Goal: Find specific page/section: Find specific page/section

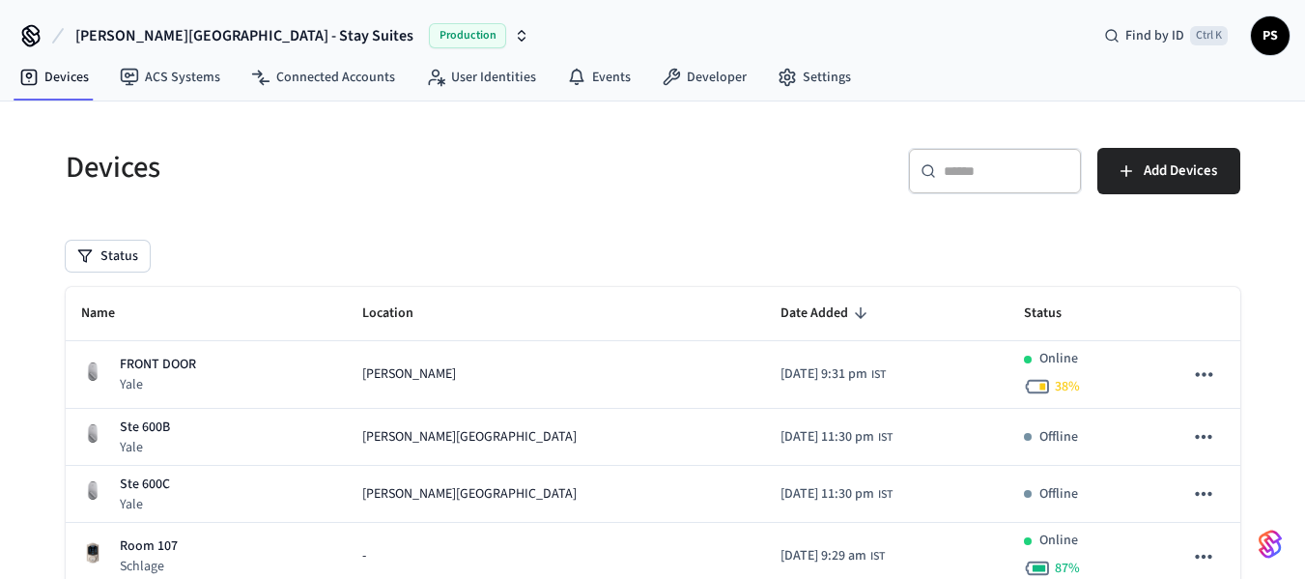
click at [959, 176] on input "text" at bounding box center [1007, 170] width 126 height 19
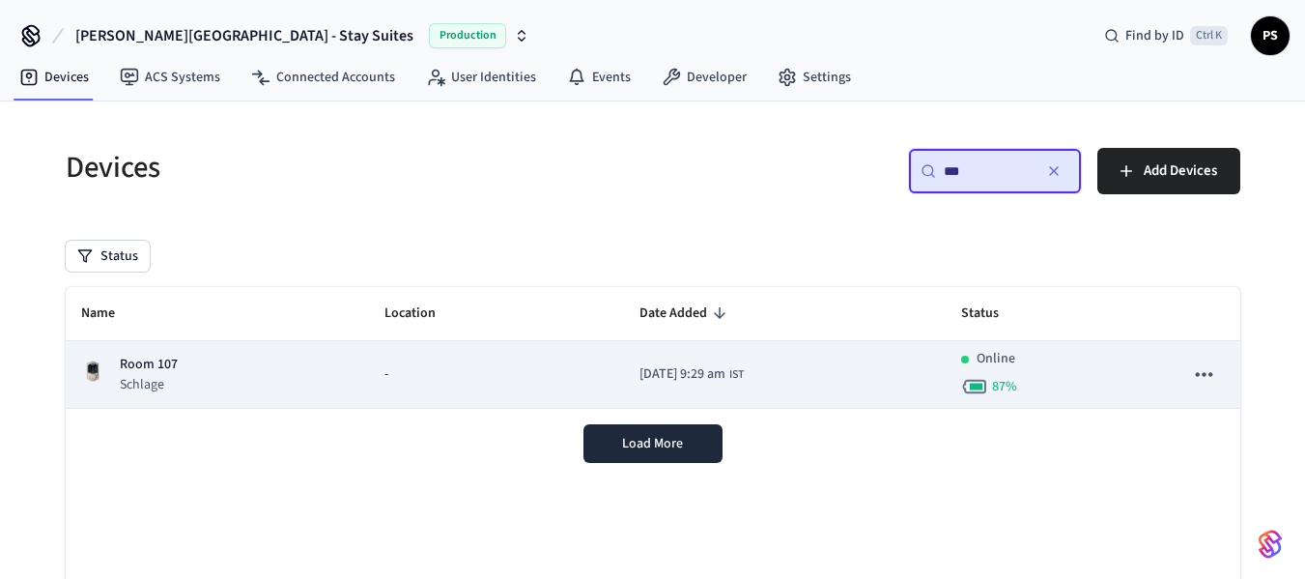
type input "***"
click at [394, 378] on div "-" at bounding box center [497, 374] width 224 height 20
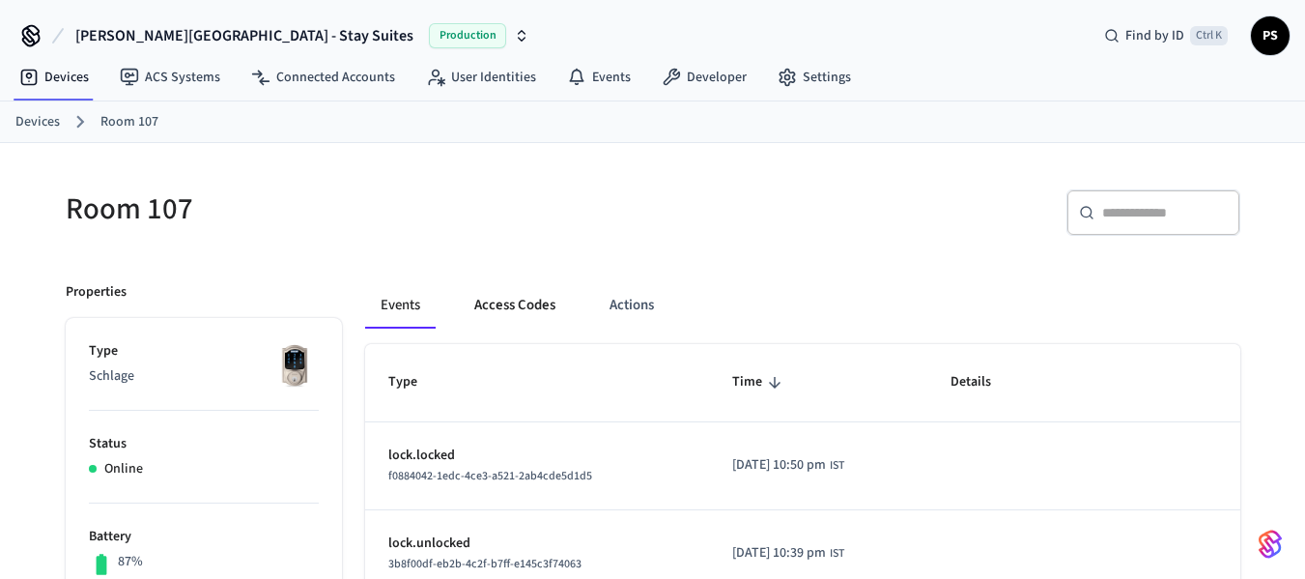
click at [505, 297] on button "Access Codes" at bounding box center [515, 305] width 112 height 46
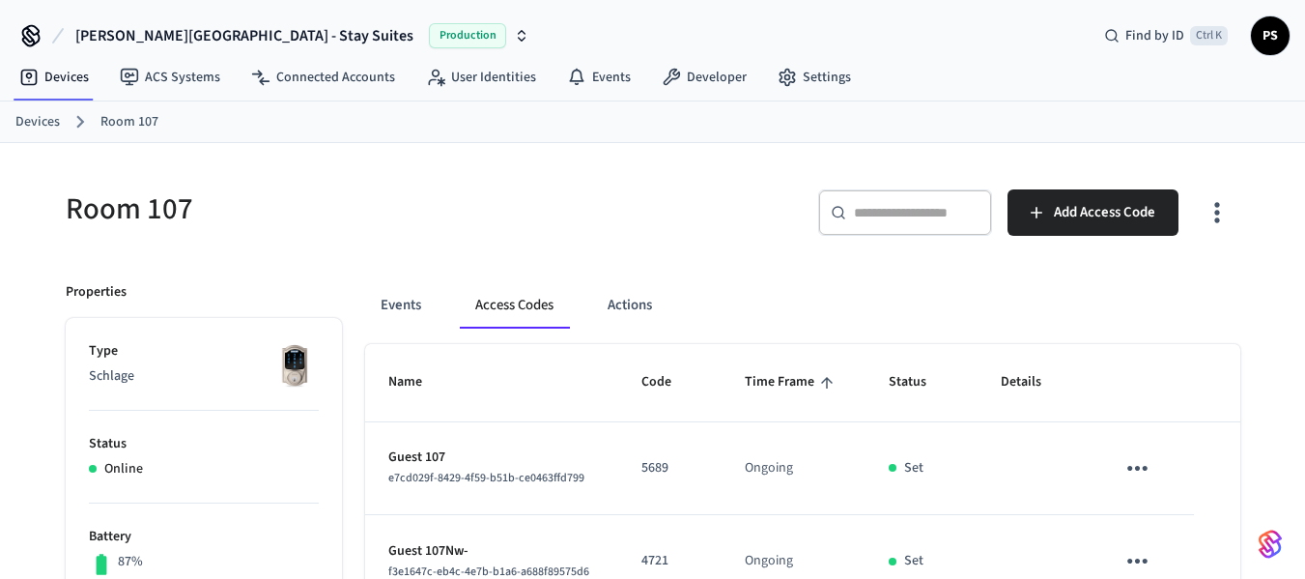
click at [39, 124] on link "Devices" at bounding box center [37, 122] width 44 height 20
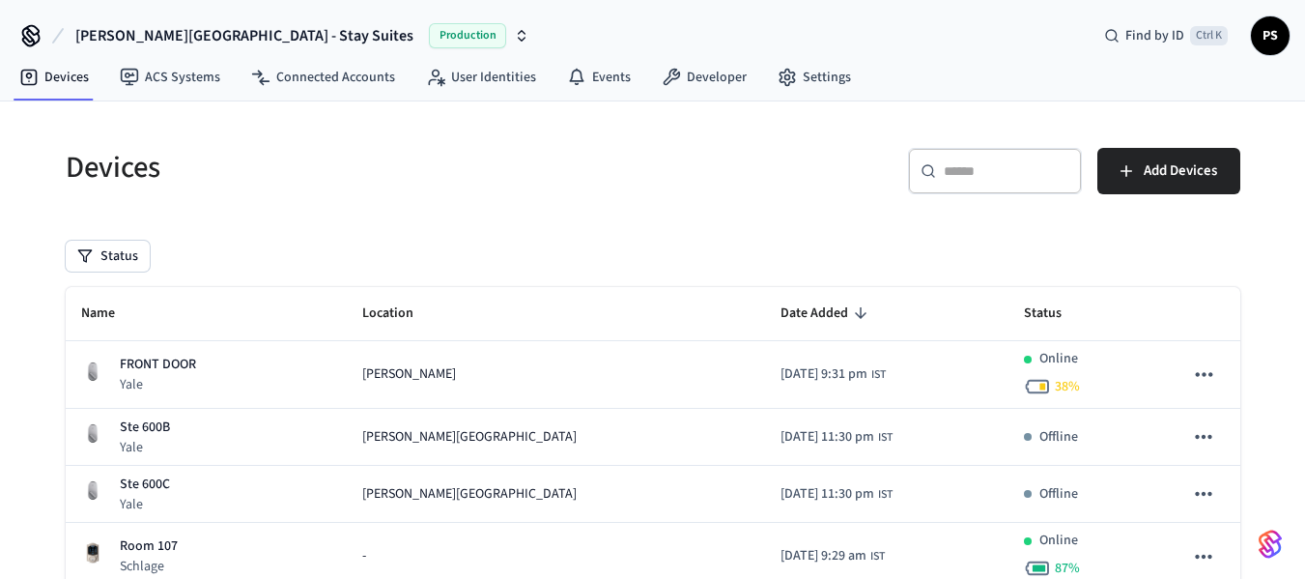
click at [959, 165] on input "text" at bounding box center [1007, 170] width 126 height 19
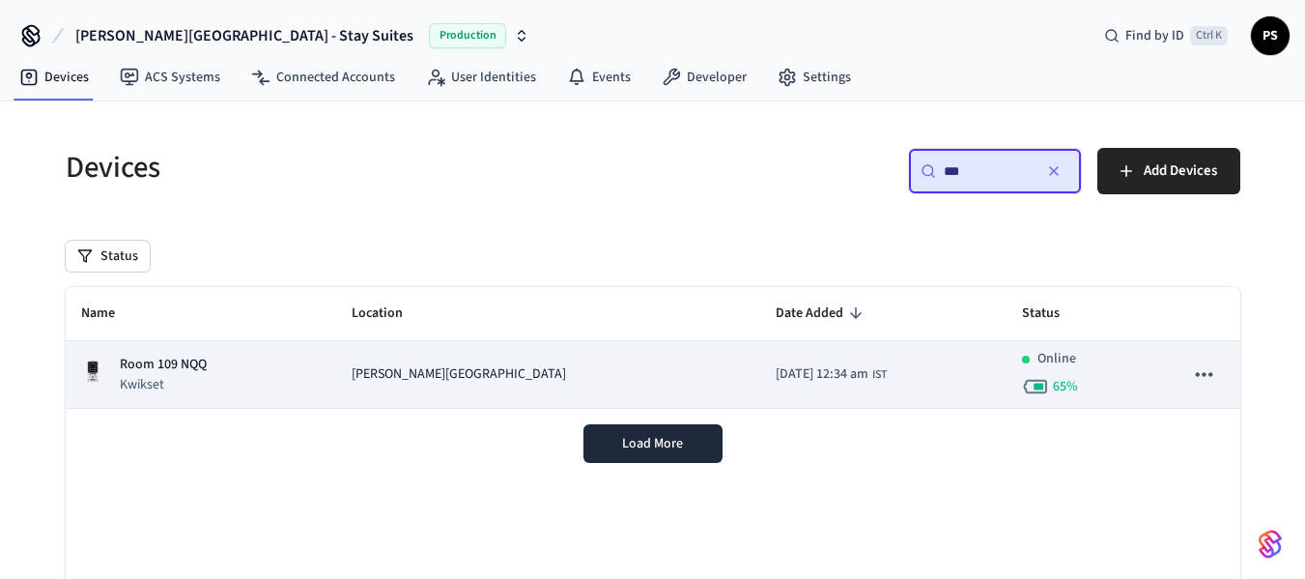
type input "***"
click at [272, 371] on div "Room 109 NQQ Kwikset" at bounding box center [201, 375] width 240 height 40
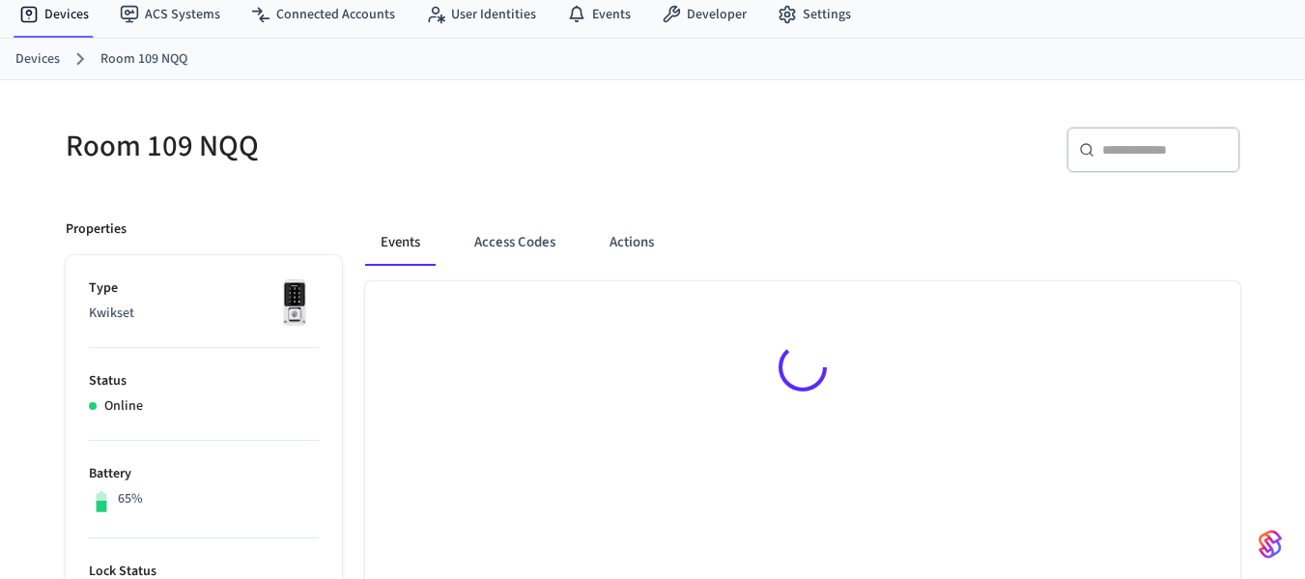
scroll to position [193, 0]
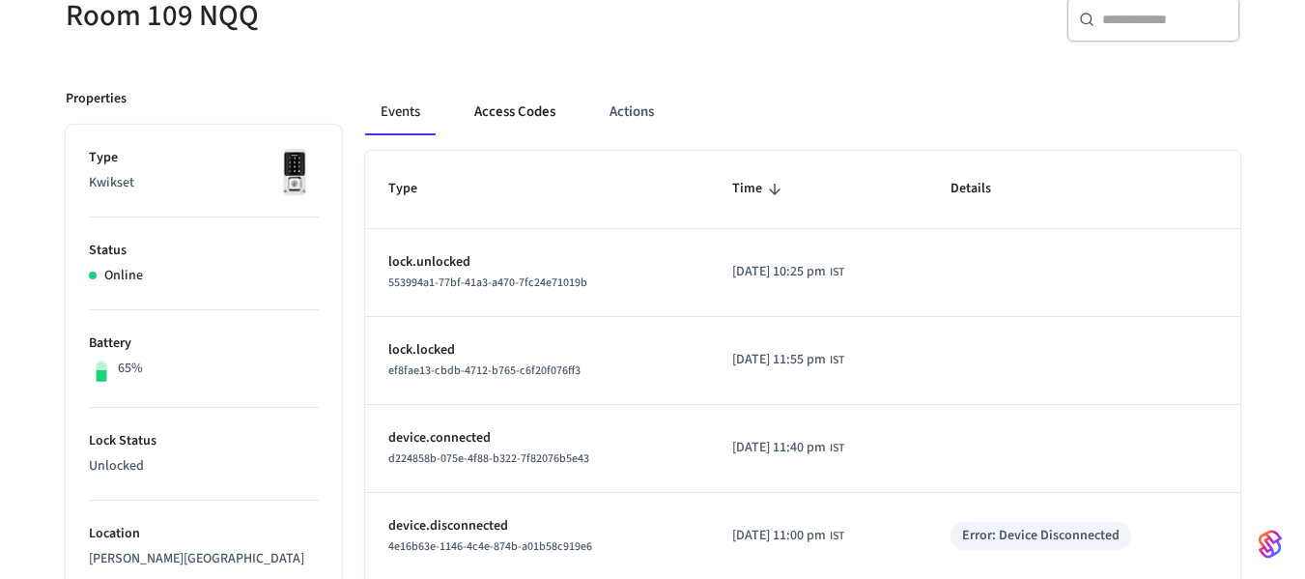
click at [489, 103] on button "Access Codes" at bounding box center [515, 112] width 112 height 46
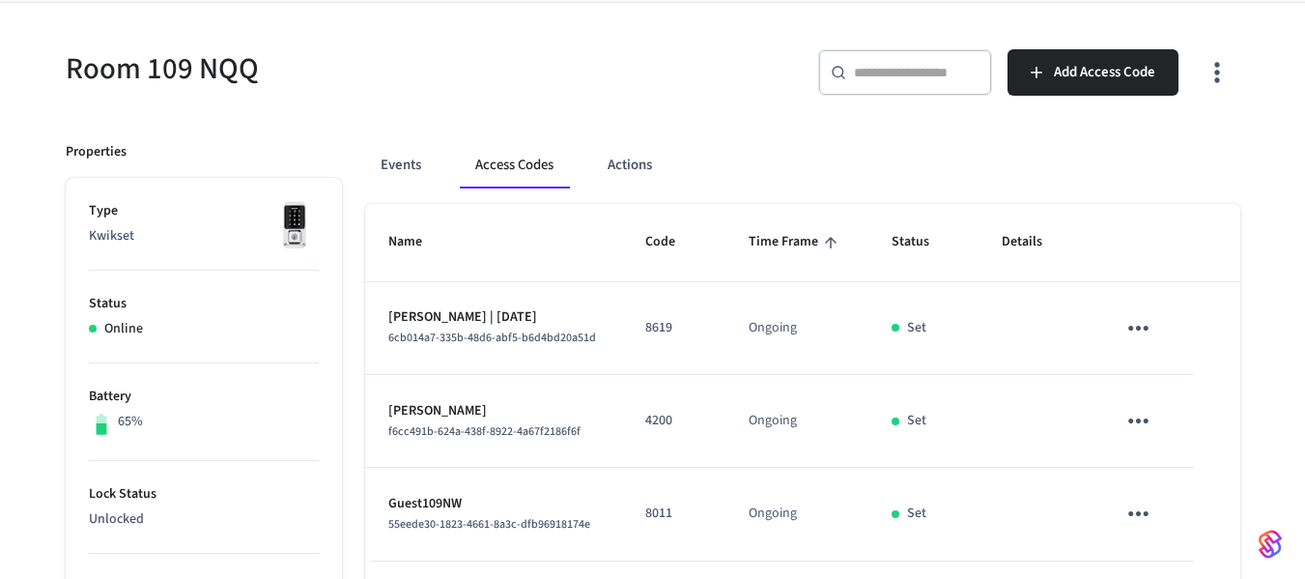
scroll to position [0, 0]
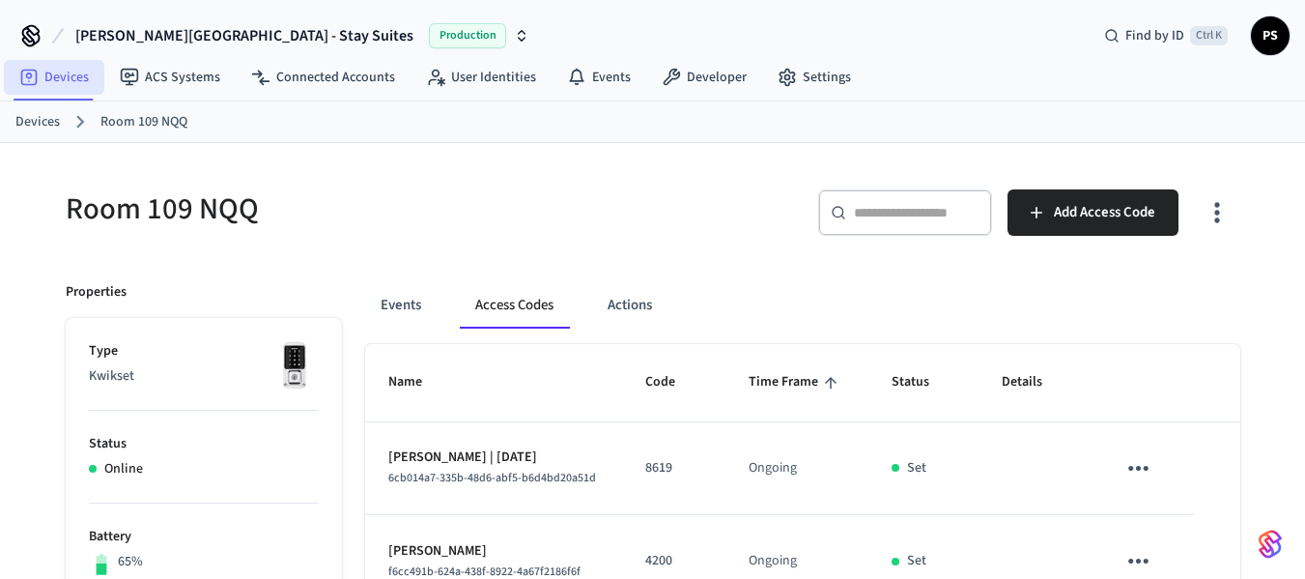
click at [55, 77] on link "Devices" at bounding box center [54, 77] width 100 height 35
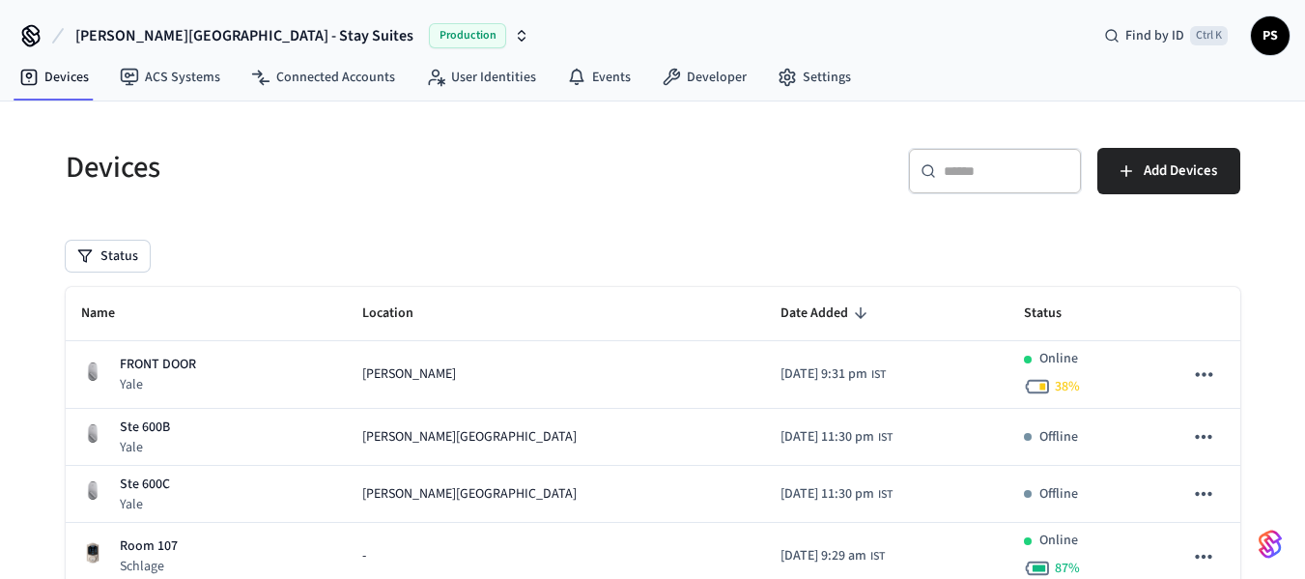
click at [928, 163] on icon at bounding box center [928, 170] width 15 height 15
click at [983, 170] on input "text" at bounding box center [1007, 170] width 126 height 19
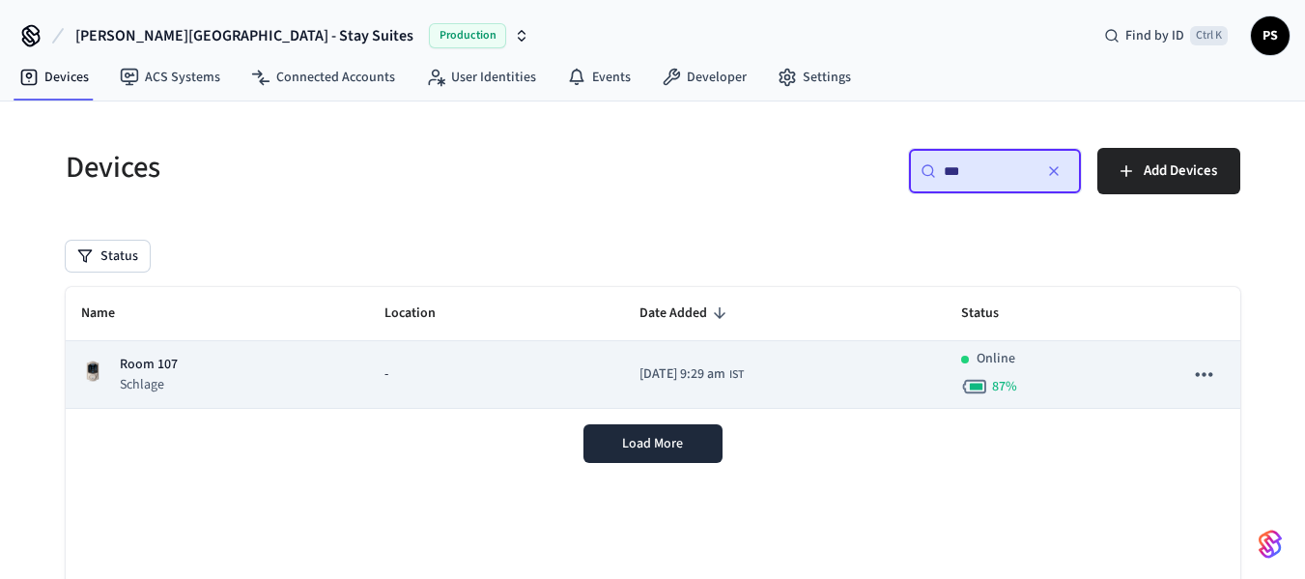
type input "***"
click at [331, 369] on td "Room 107 Schlage" at bounding box center [217, 375] width 303 height 68
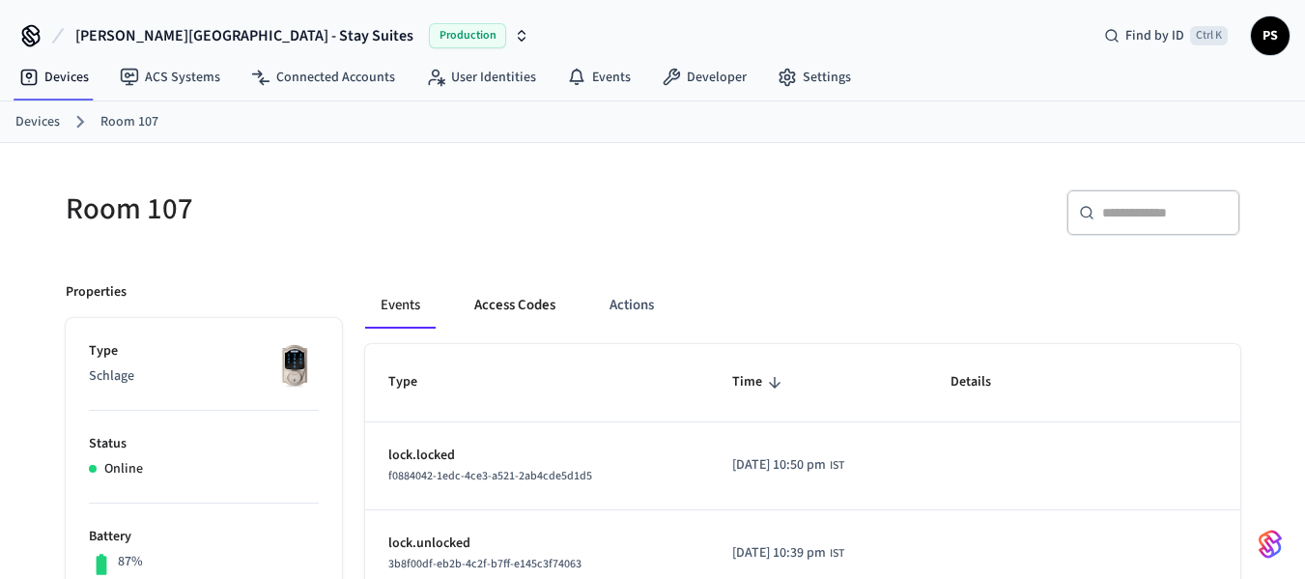
click at [540, 303] on button "Access Codes" at bounding box center [515, 305] width 112 height 46
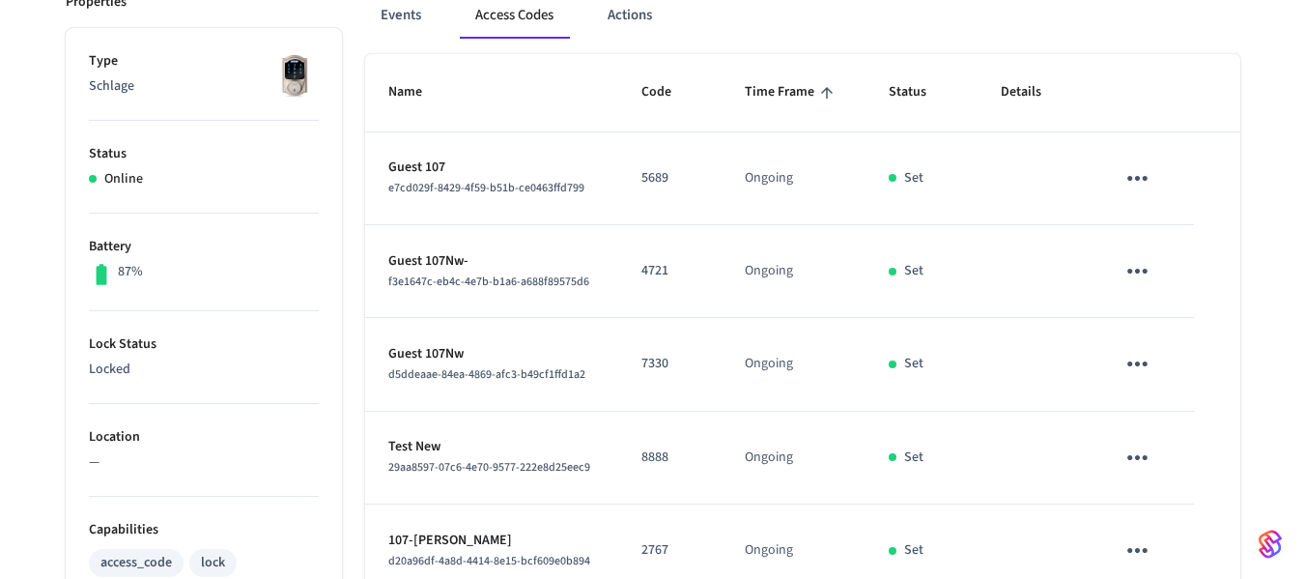
scroll to position [580, 0]
